Goal: Task Accomplishment & Management: Complete application form

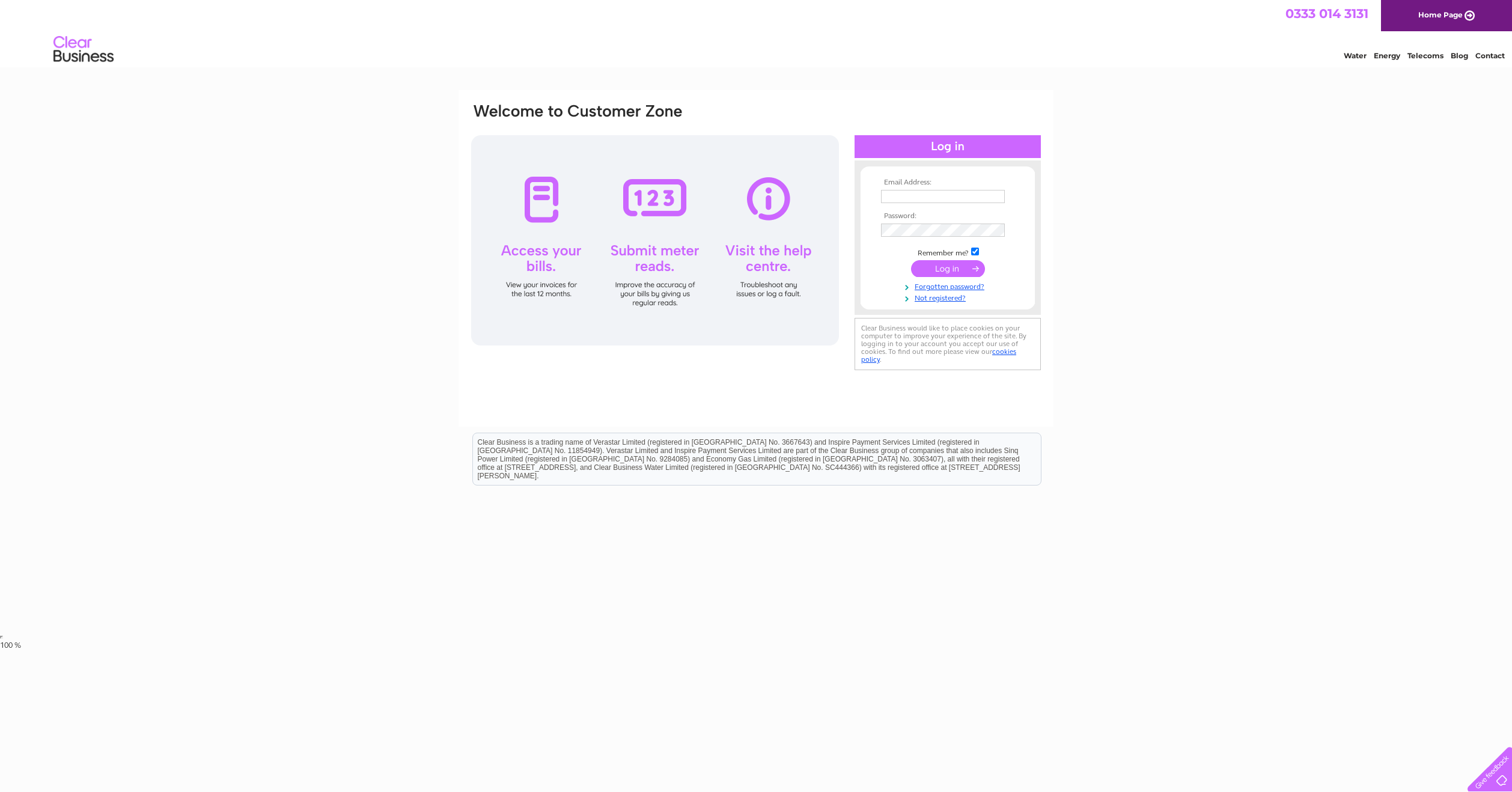
type input "coolinarycafe@gmail.com"
click at [937, 267] on input "submit" at bounding box center [948, 268] width 74 height 17
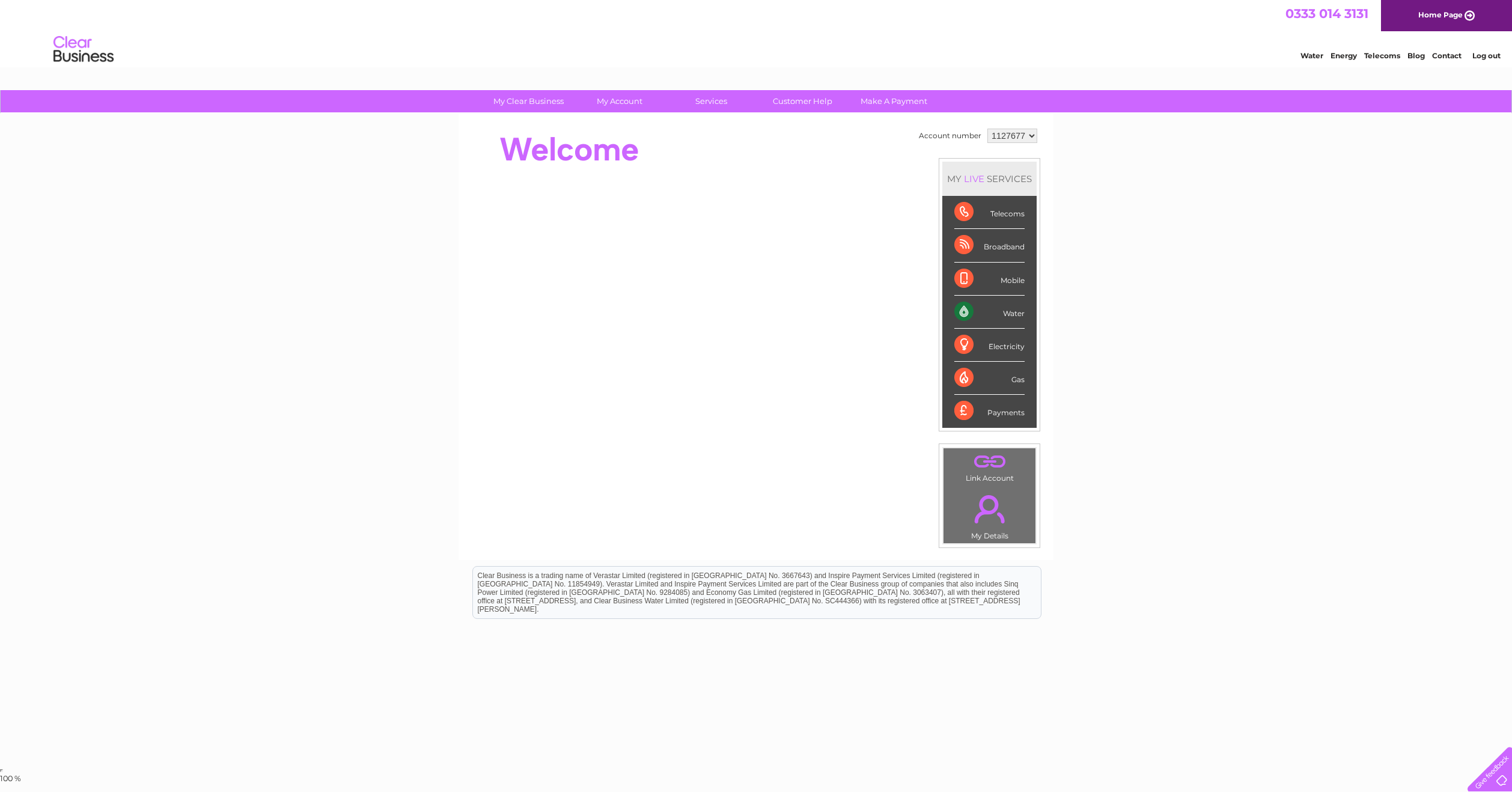
drag, startPoint x: 1359, startPoint y: 166, endPoint x: 1378, endPoint y: 90, distance: 78.3
click at [1359, 163] on div "My Clear Business Login Details My Details My Preferences Link Account My Accou…" at bounding box center [756, 428] width 1512 height 676
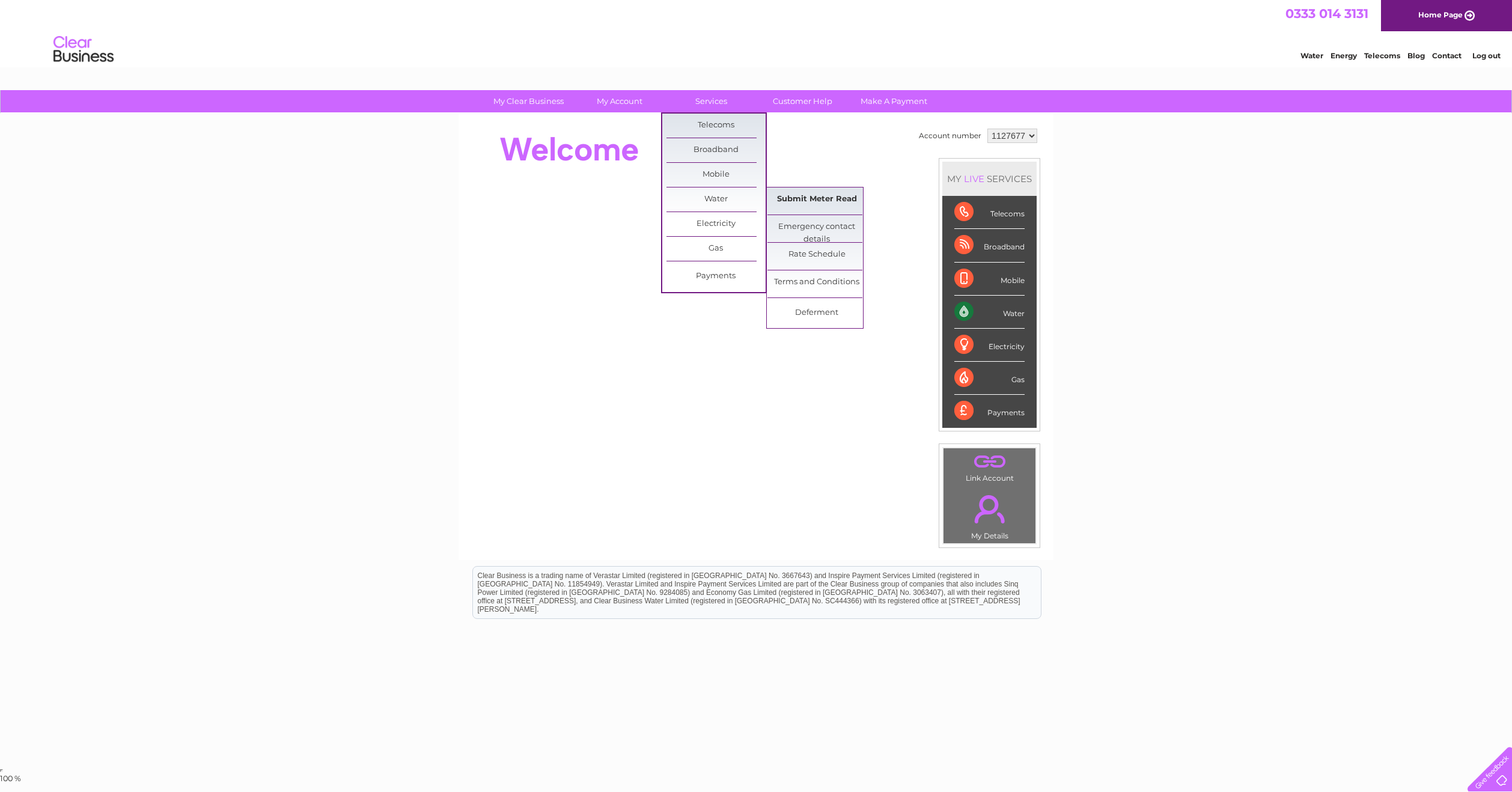
click at [803, 201] on link "Submit Meter Read" at bounding box center [817, 199] width 99 height 24
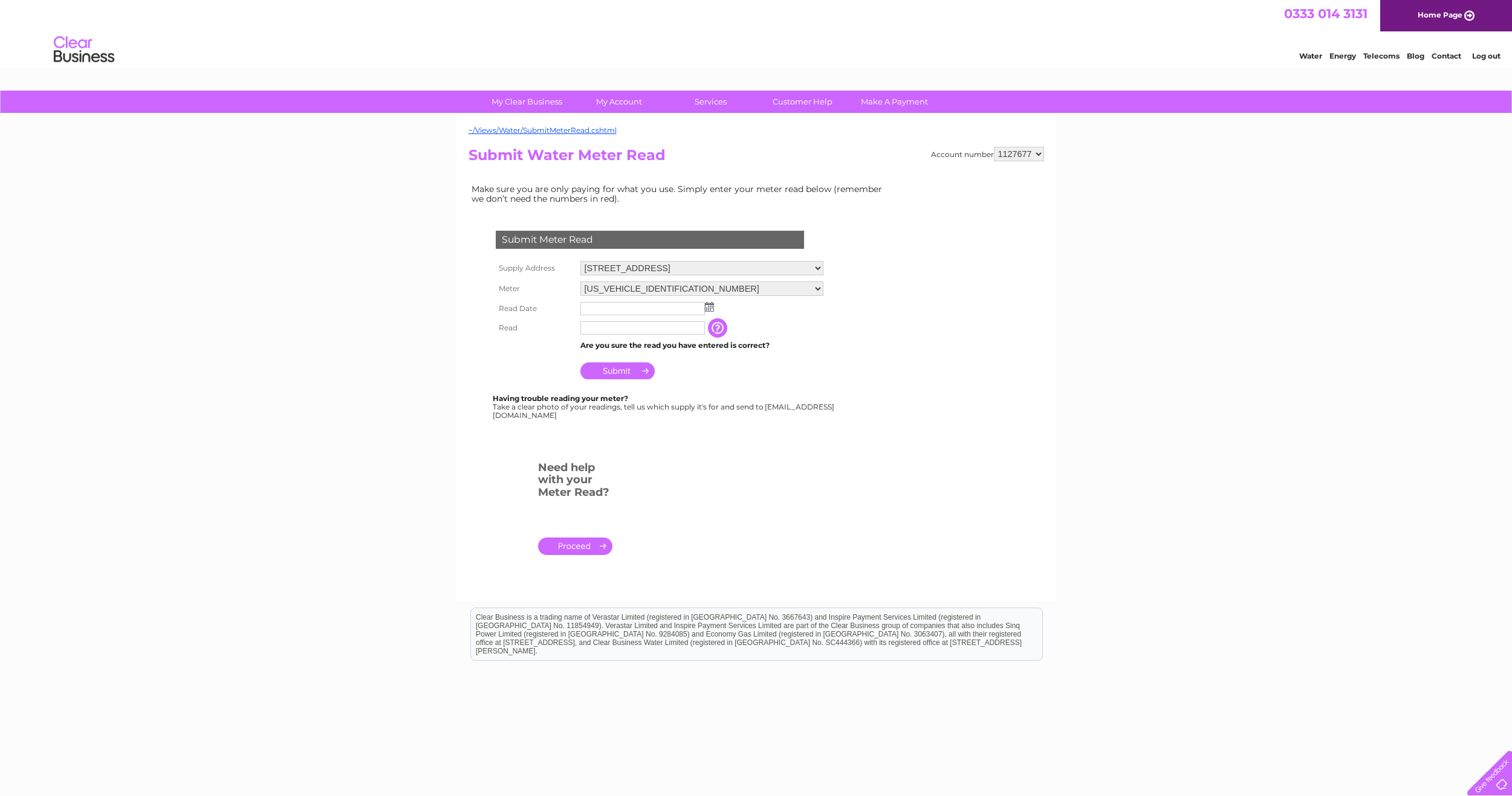
click at [642, 315] on input "text" at bounding box center [643, 308] width 125 height 13
click at [711, 301] on td at bounding box center [701, 309] width 249 height 21
click at [711, 302] on td at bounding box center [701, 308] width 249 height 19
click at [721, 310] on td at bounding box center [701, 308] width 249 height 19
click at [704, 306] on input "text" at bounding box center [643, 308] width 125 height 13
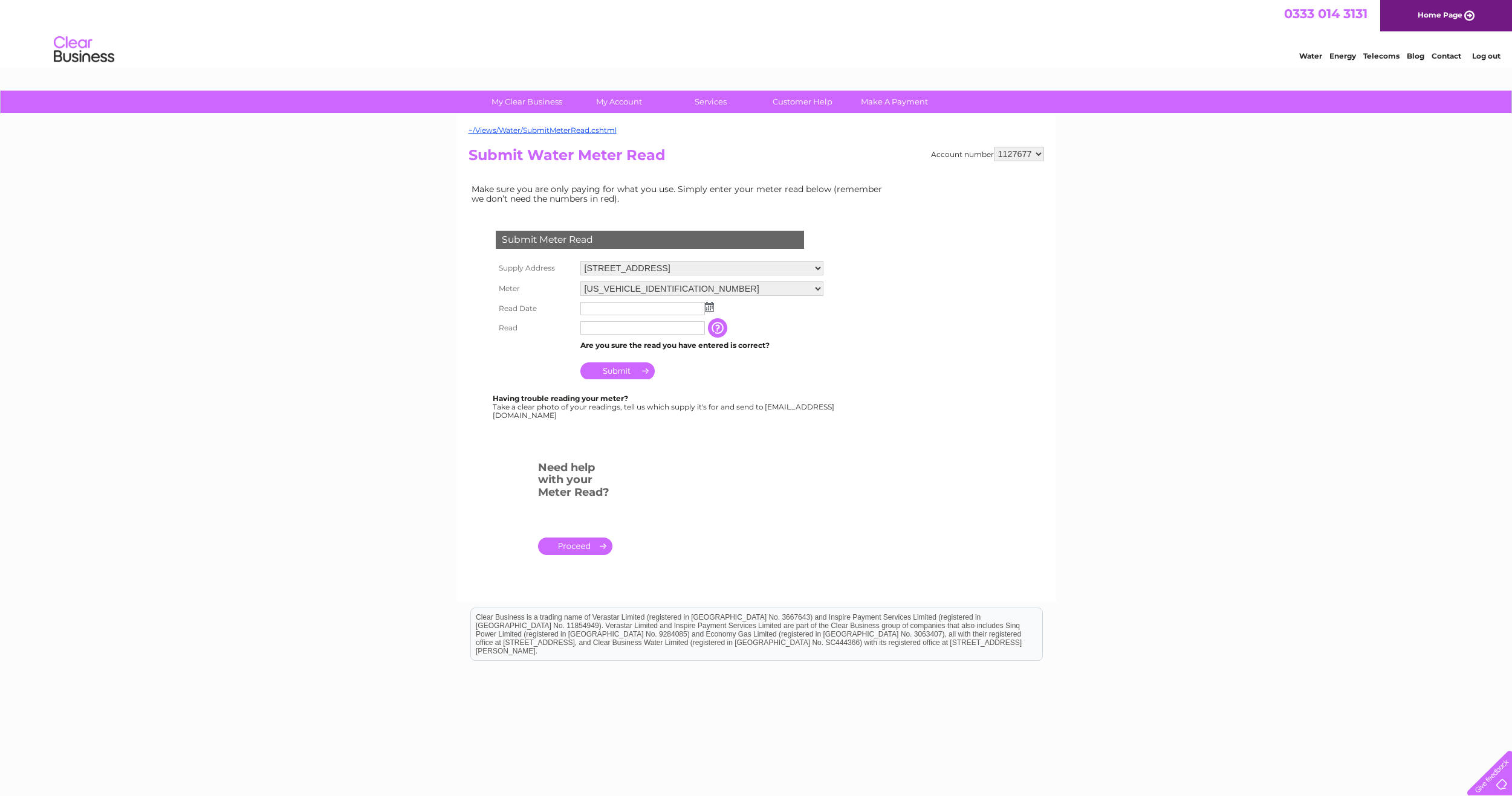
click at [710, 308] on img at bounding box center [709, 306] width 9 height 10
click at [650, 357] on link "3" at bounding box center [649, 360] width 19 height 12
type input "2025/09/03"
click at [637, 326] on input "text" at bounding box center [643, 328] width 125 height 13
type input "2019"
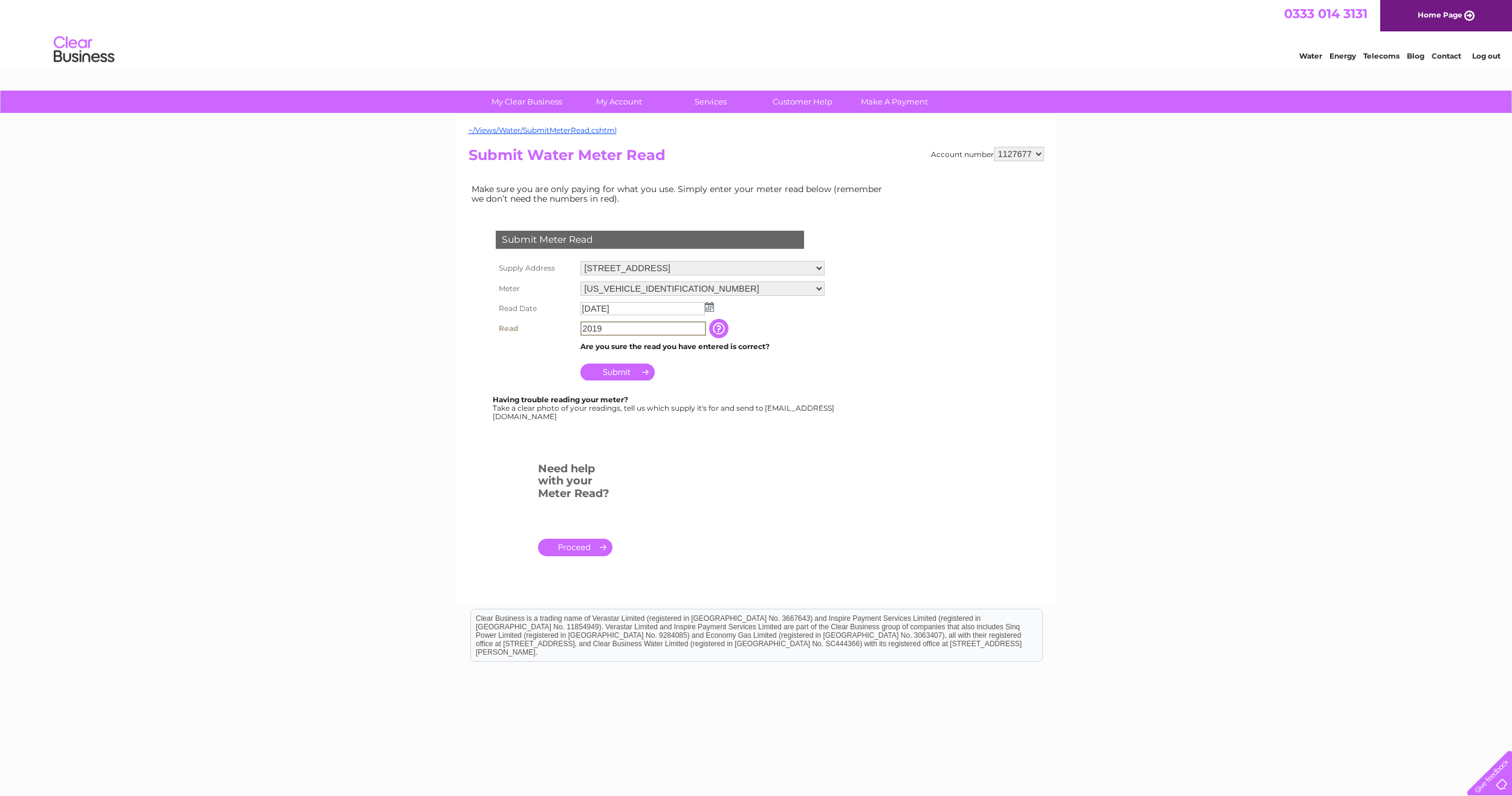
click at [636, 377] on input "Submit" at bounding box center [618, 372] width 75 height 17
